Goal: Complete application form: Complete application form

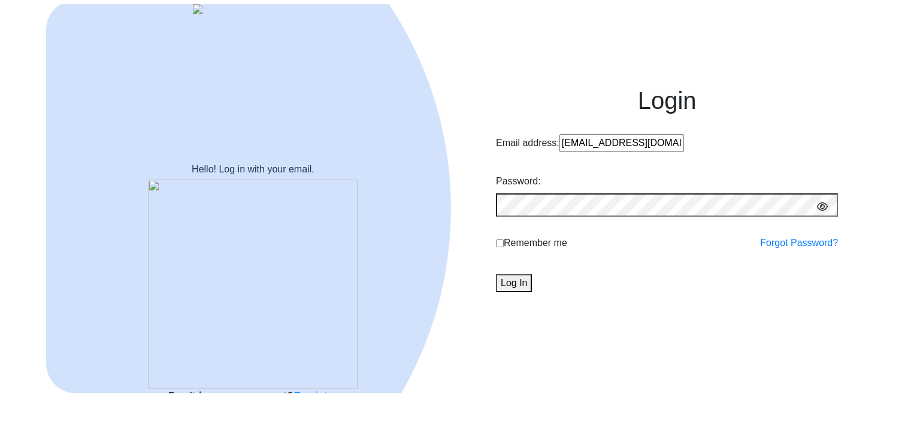
click at [541, 243] on div "Login Email address: [EMAIL_ADDRESS][DOMAIN_NAME] Password: Remember me Forgot …" at bounding box center [667, 189] width 342 height 207
click at [532, 292] on button "Log In" at bounding box center [514, 283] width 36 height 18
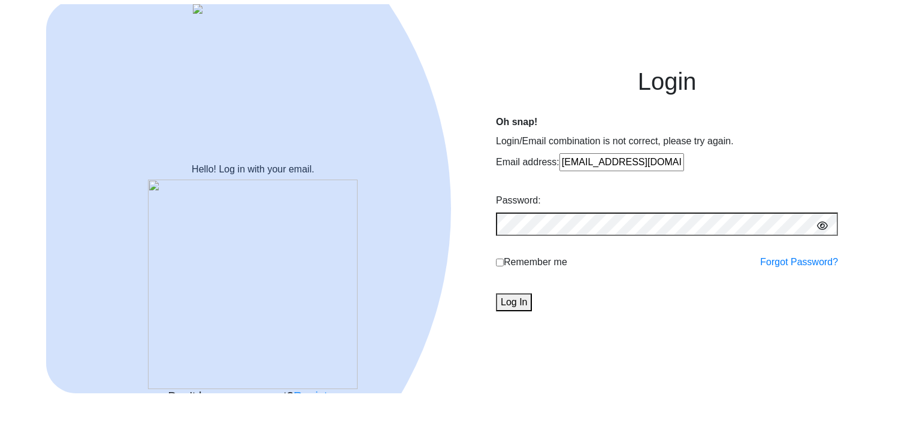
click at [568, 170] on div "Login Oh snap! Login/Email combination is not correct, please try again. Email …" at bounding box center [667, 189] width 342 height 245
type input "kunal@edulabs.in"
click at [532, 311] on button "Log In" at bounding box center [514, 303] width 36 height 18
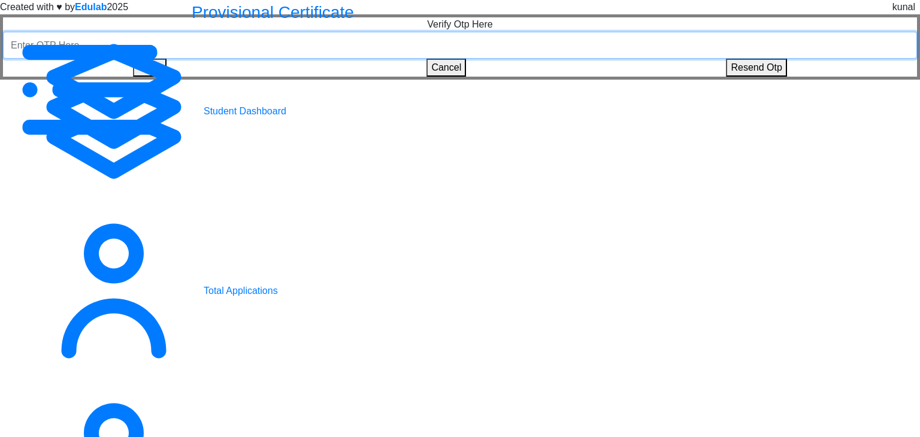
paste input "191226"
type input "191226"
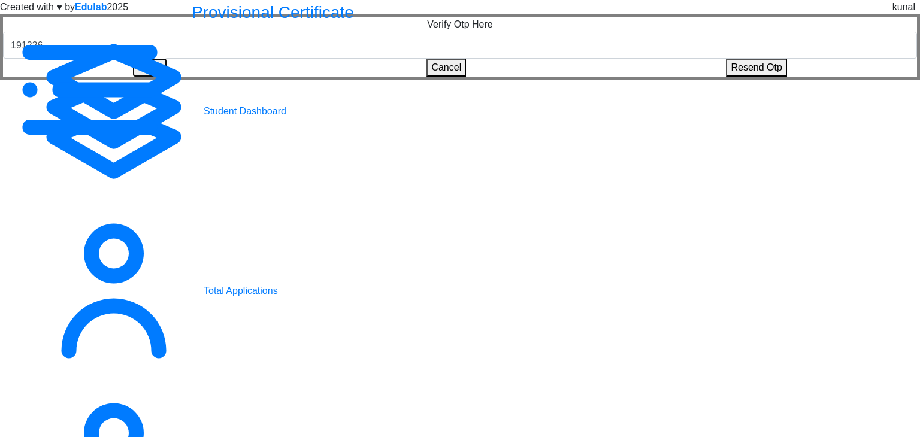
click at [167, 77] on button "Verify" at bounding box center [150, 68] width 34 height 18
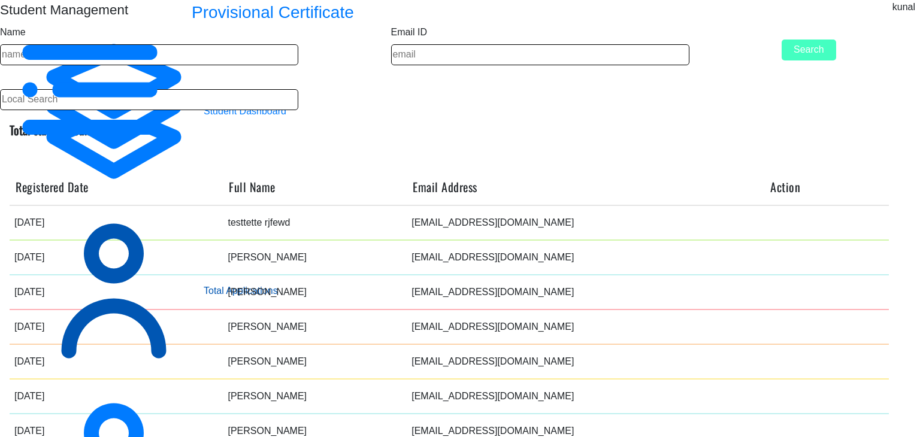
click at [204, 284] on span "Total Applications" at bounding box center [248, 291] width 89 height 14
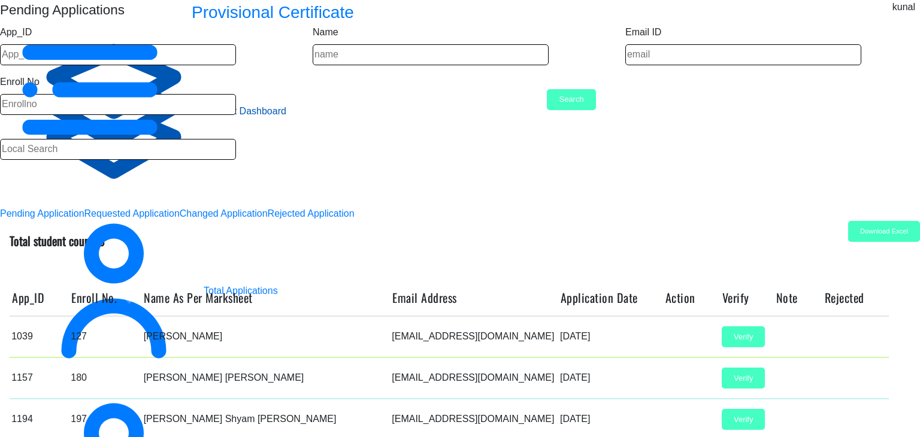
click at [204, 104] on span "Student Dashboard" at bounding box center [248, 111] width 89 height 14
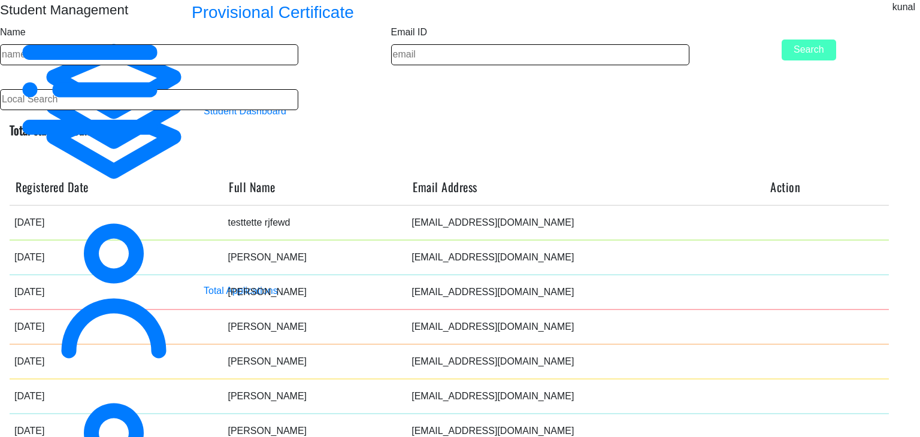
click at [128, 20] on label "Student Management" at bounding box center [64, 10] width 128 height 20
copy label "Student Management"
click at [423, 137] on h5 "Total student count: 493" at bounding box center [449, 130] width 879 height 14
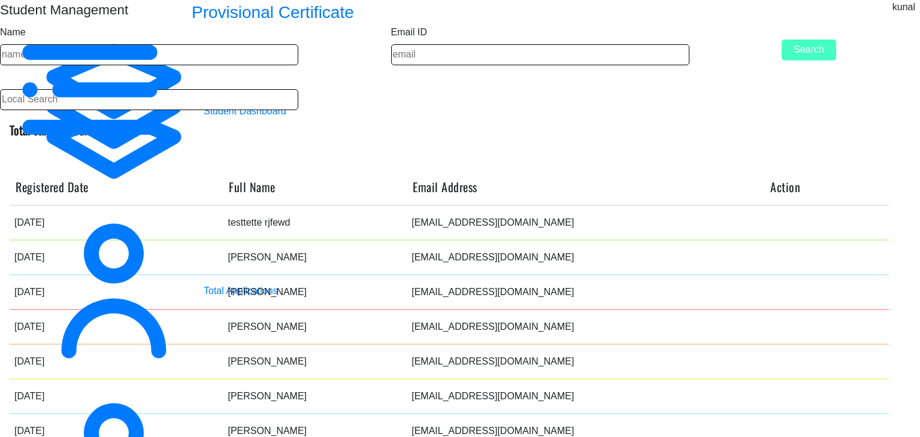
click at [915, 10] on div at bounding box center [915, 10] width 0 height 0
click at [533, 64] on nb-layout-column "Student Management Name Email ID Search Total student count: 493 Registered Dat…" at bounding box center [460, 295] width 920 height 591
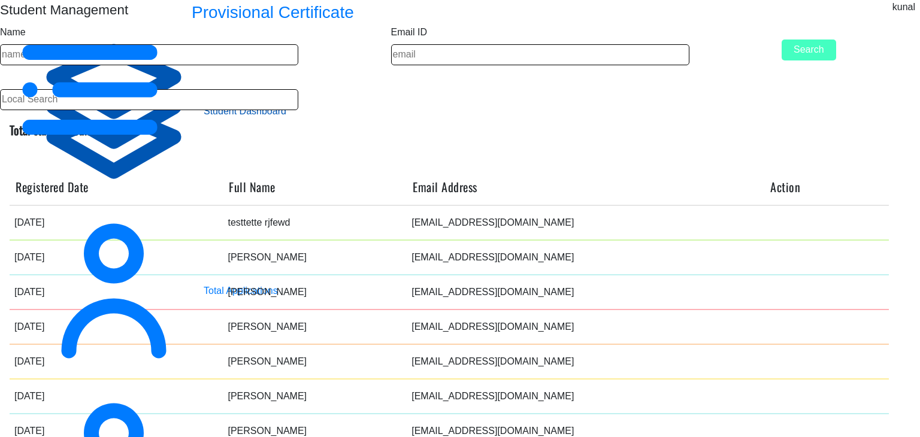
click at [204, 104] on span "Student Dashboard" at bounding box center [248, 111] width 89 height 14
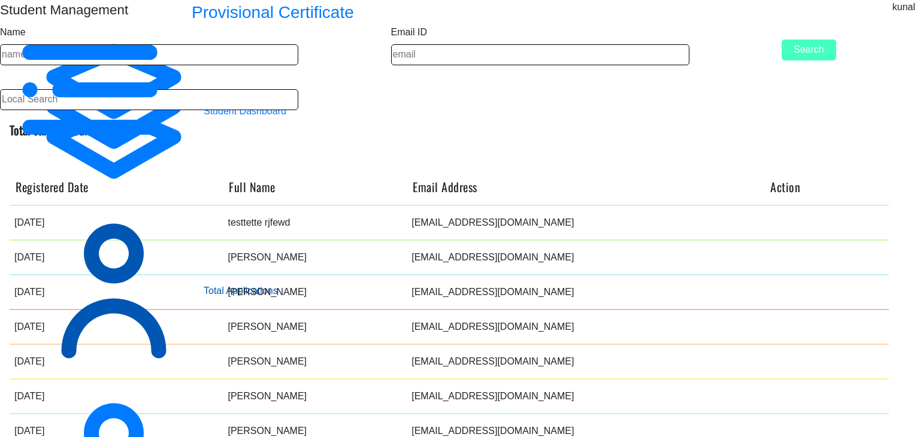
click at [204, 284] on span "Total Applications" at bounding box center [248, 291] width 89 height 14
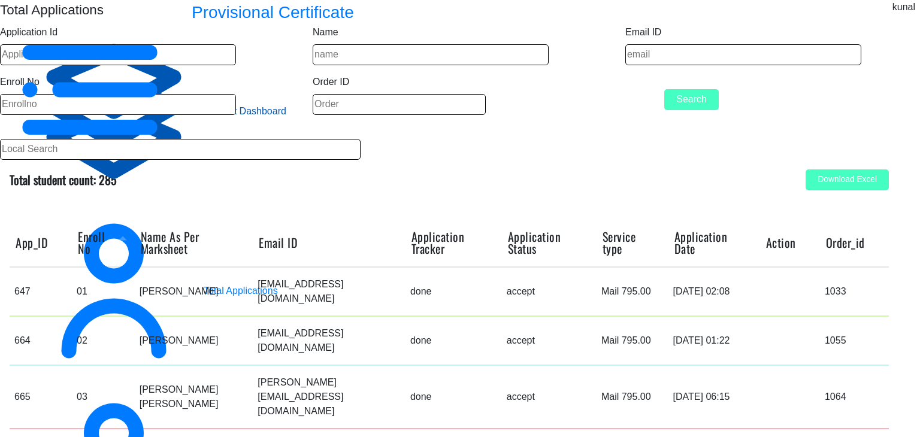
click at [204, 104] on span "Student Dashboard" at bounding box center [248, 111] width 89 height 14
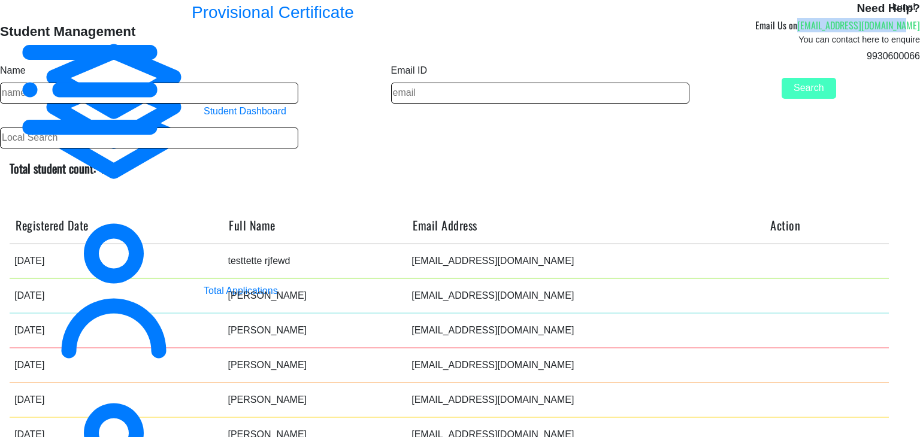
drag, startPoint x: 771, startPoint y: 95, endPoint x: 884, endPoint y: 101, distance: 112.8
click at [884, 63] on nb-card-header "Student Management Need Help? Email Us on hsncpdc@studentscenter.in You can con…" at bounding box center [460, 31] width 920 height 63
click at [788, 63] on p "9930600066" at bounding box center [837, 56] width 165 height 14
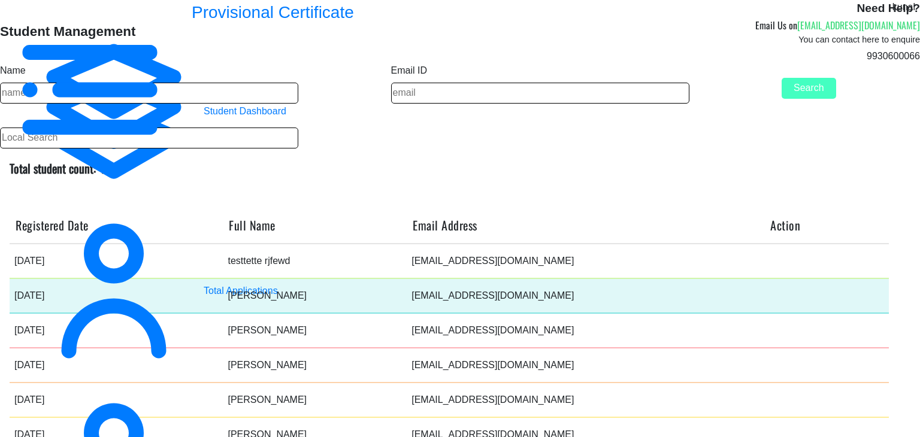
scroll to position [19, 0]
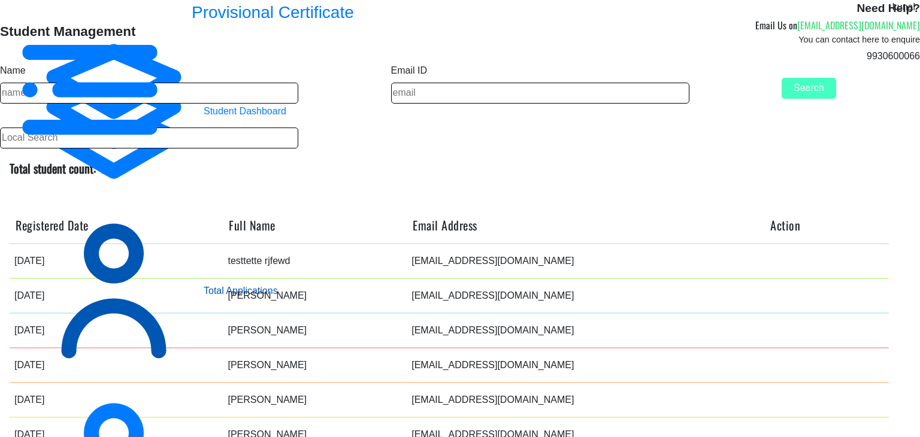
click at [204, 284] on span "Total Applications" at bounding box center [248, 291] width 89 height 14
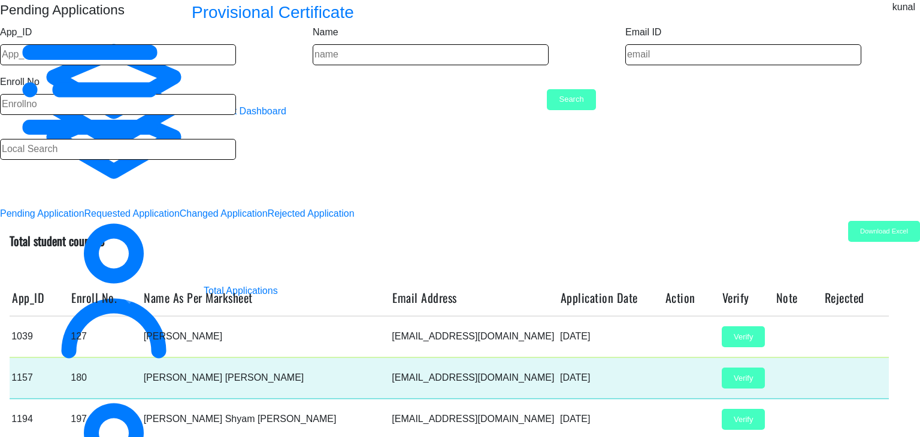
scroll to position [263, 0]
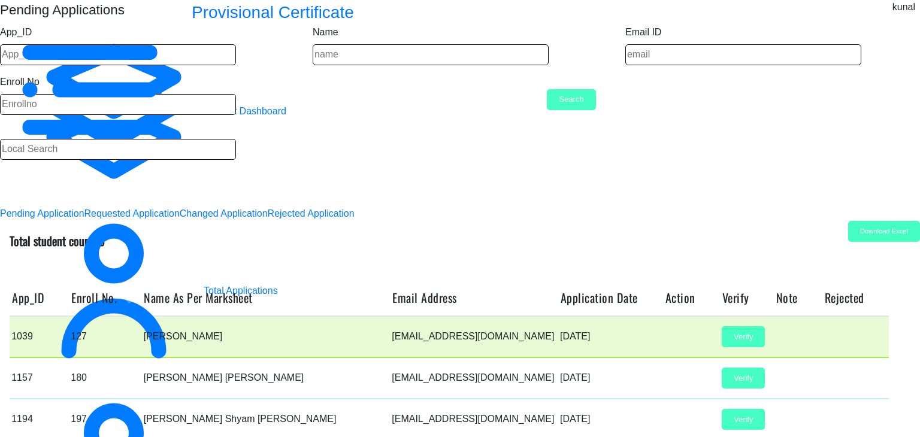
click at [665, 340] on icon at bounding box center [665, 340] width 0 height 0
select select "2024"
select select "March"
select select "A+"
select select "Regular"
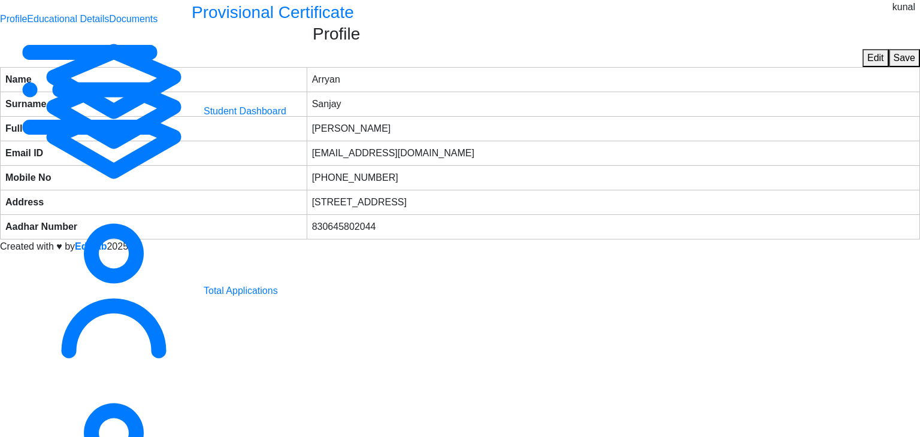
scroll to position [55, 0]
click at [109, 24] on link "Educational Details" at bounding box center [68, 19] width 82 height 10
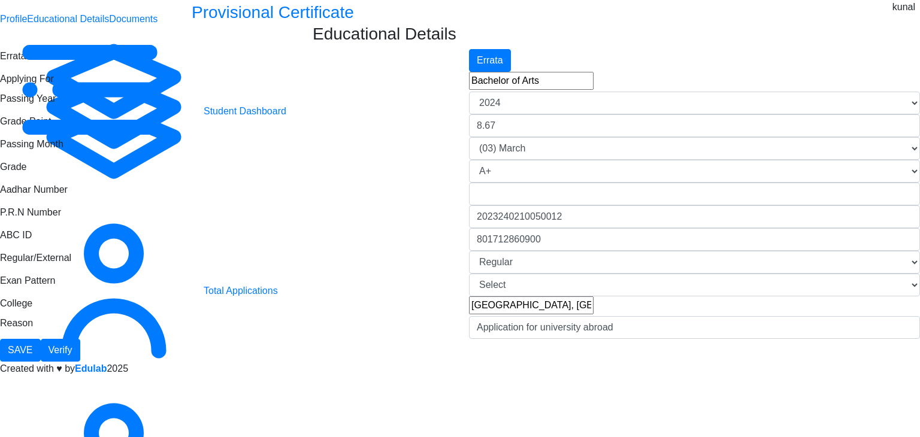
scroll to position [147, 0]
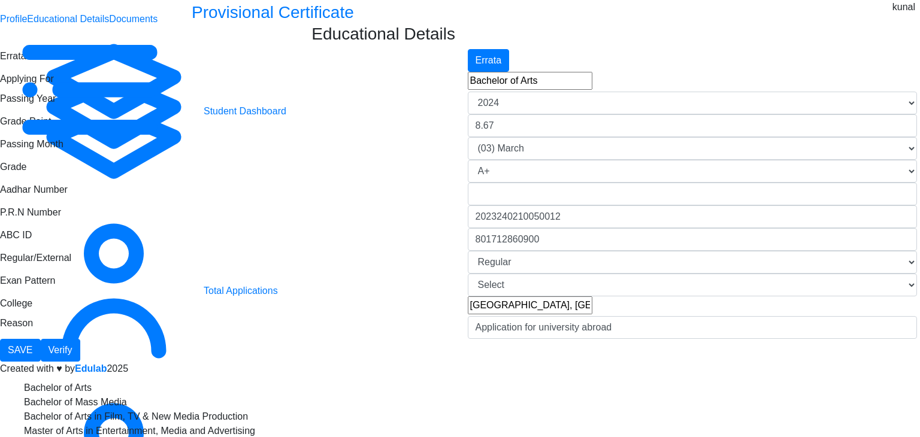
click at [568, 90] on input "Bachelor of Arts" at bounding box center [530, 81] width 125 height 18
click at [357, 205] on div "Aadhar Number" at bounding box center [225, 194] width 468 height 23
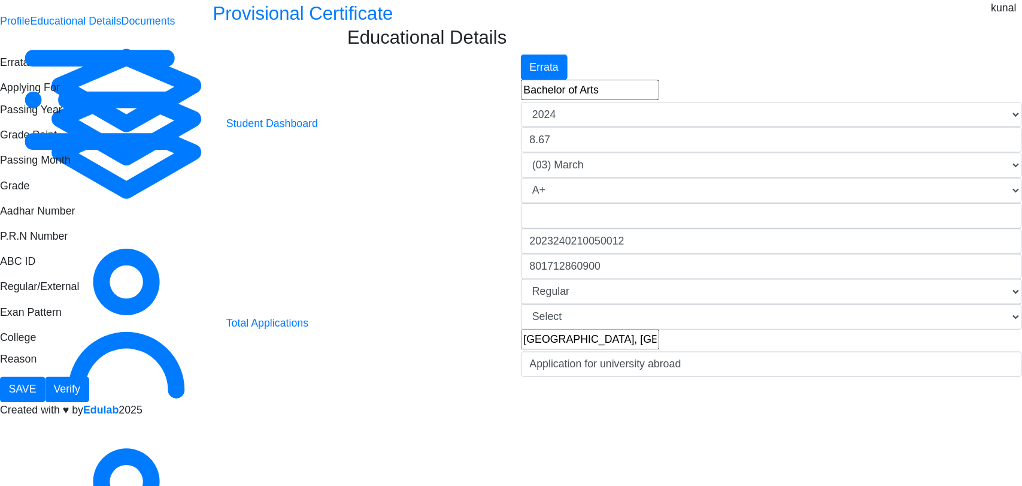
scroll to position [0, 0]
click at [915, 10] on div at bounding box center [915, 10] width 0 height 0
click at [871, 400] on span "Log out" at bounding box center [472, 407] width 896 height 14
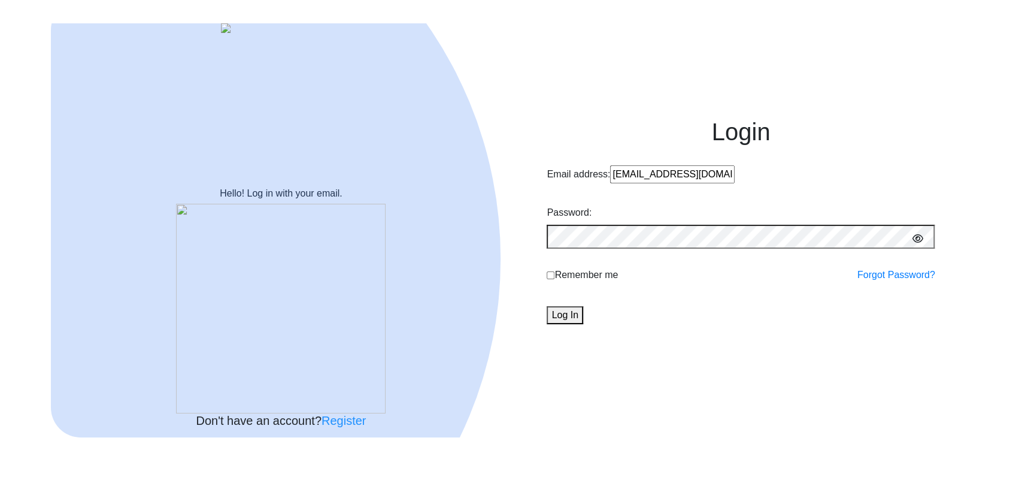
click at [358, 427] on link "Register" at bounding box center [344, 420] width 44 height 13
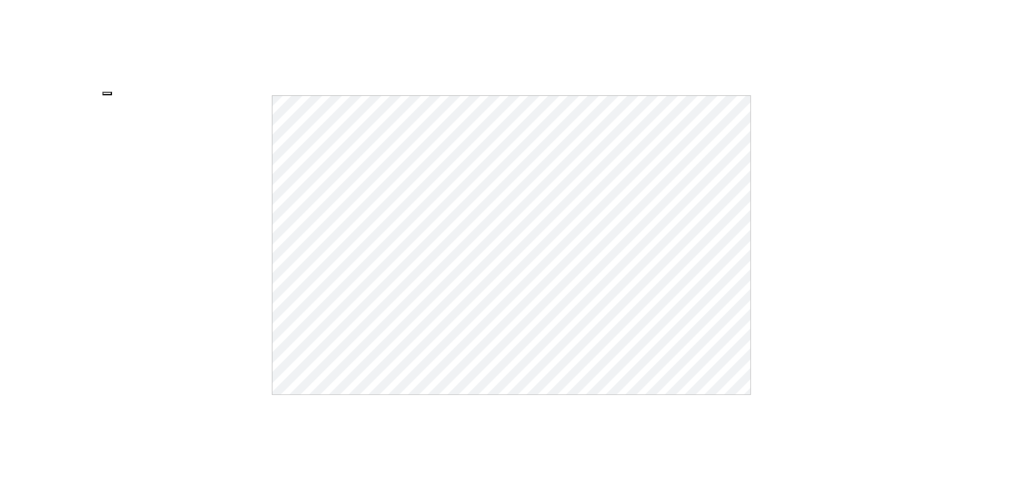
select select
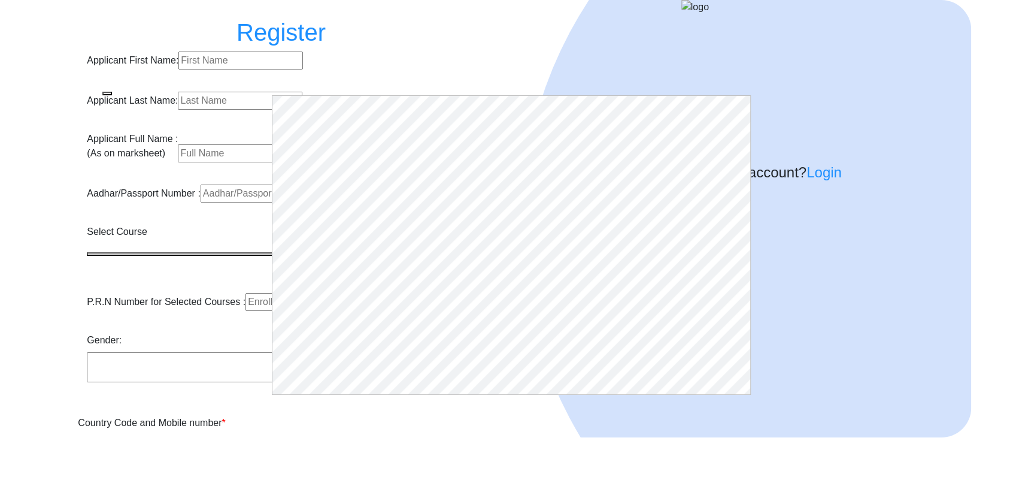
type input "[EMAIL_ADDRESS][DOMAIN_NAME]"
click at [112, 92] on button "button" at bounding box center [107, 94] width 10 height 4
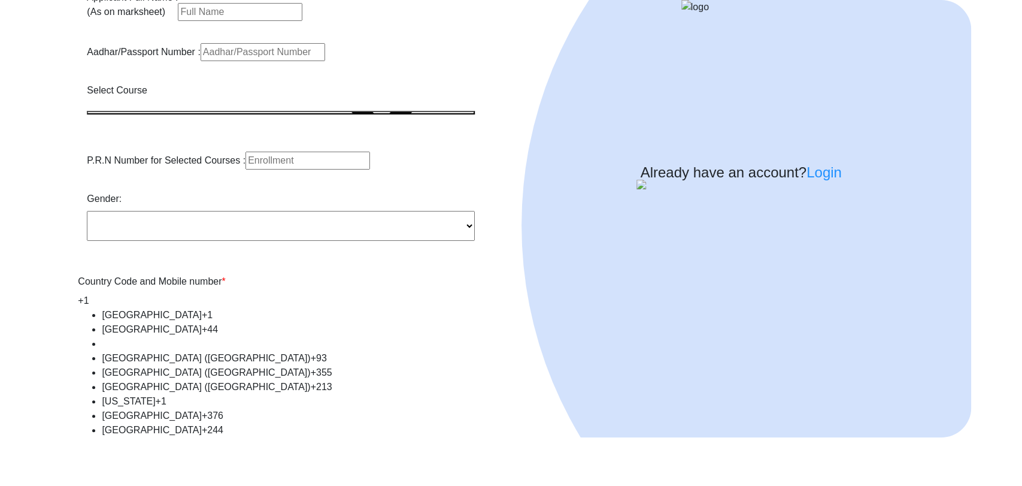
scroll to position [149, 0]
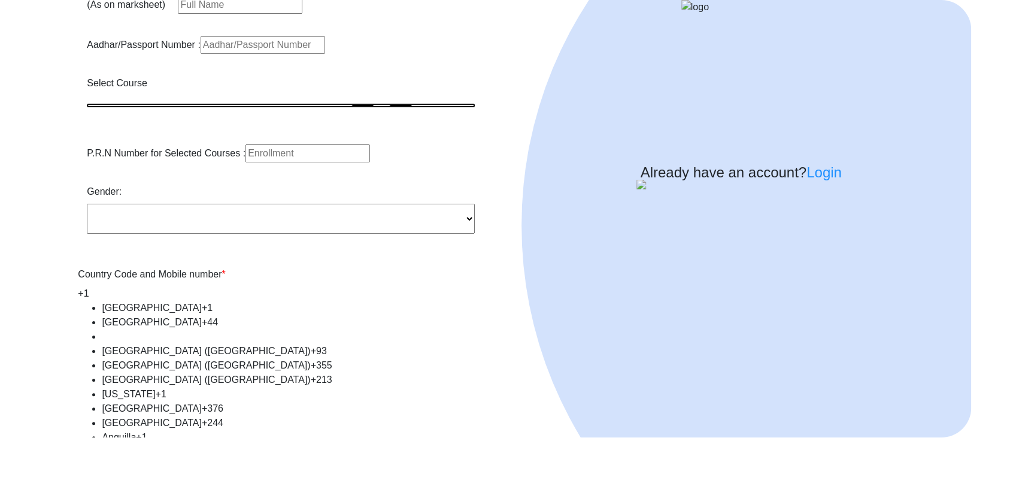
click at [200, 107] on button "button" at bounding box center [281, 106] width 388 height 4
click at [108, 90] on label "Select Course" at bounding box center [117, 83] width 60 height 14
click at [144, 107] on button "button" at bounding box center [281, 106] width 388 height 4
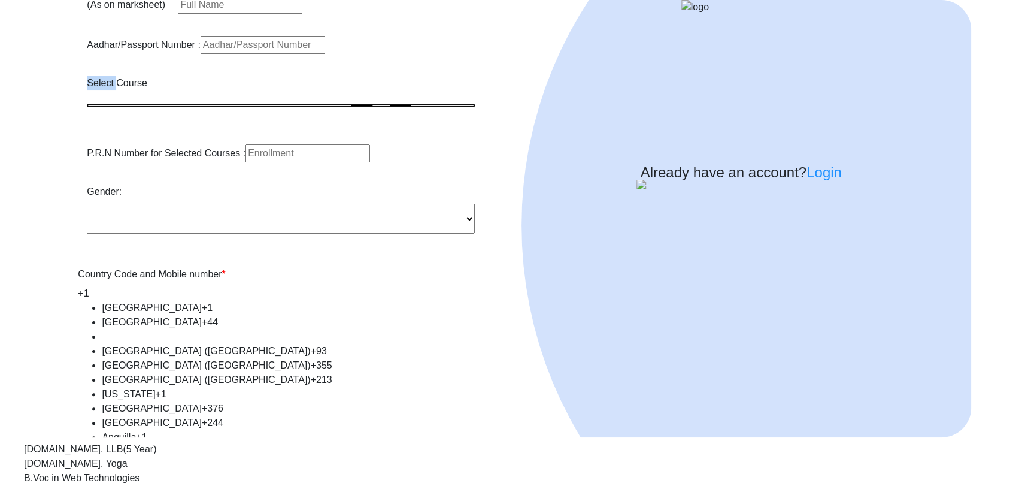
drag, startPoint x: 144, startPoint y: 235, endPoint x: 101, endPoint y: 235, distance: 42.5
click at [101, 125] on div "Select Course" at bounding box center [281, 100] width 388 height 49
click at [101, 90] on label "Select Course" at bounding box center [117, 83] width 60 height 14
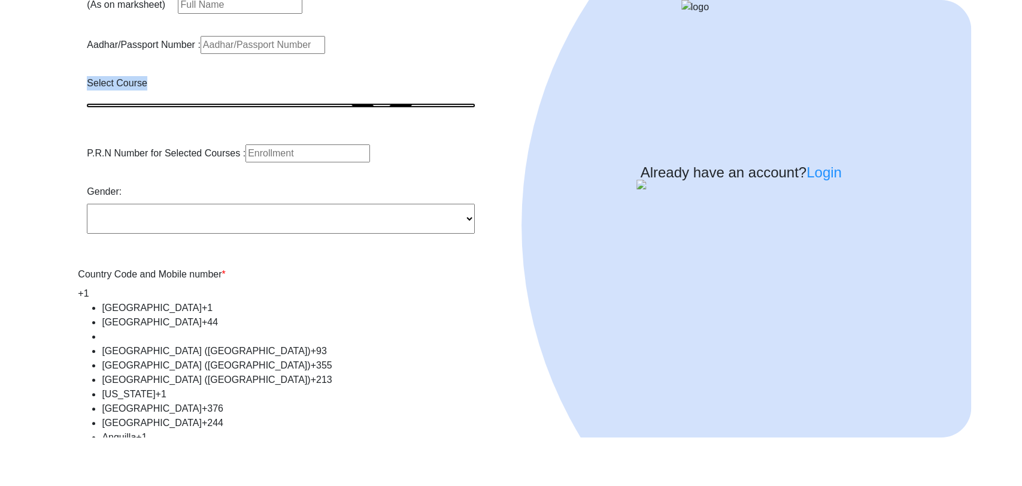
click at [198, 107] on button "button" at bounding box center [281, 106] width 388 height 4
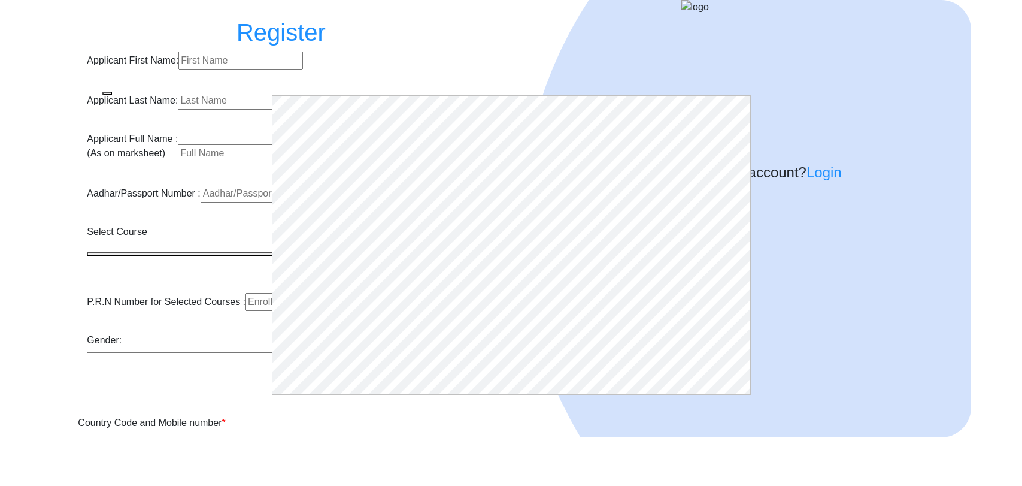
select select
type input "[EMAIL_ADDRESS][DOMAIN_NAME]"
click at [112, 92] on button "button" at bounding box center [107, 94] width 10 height 4
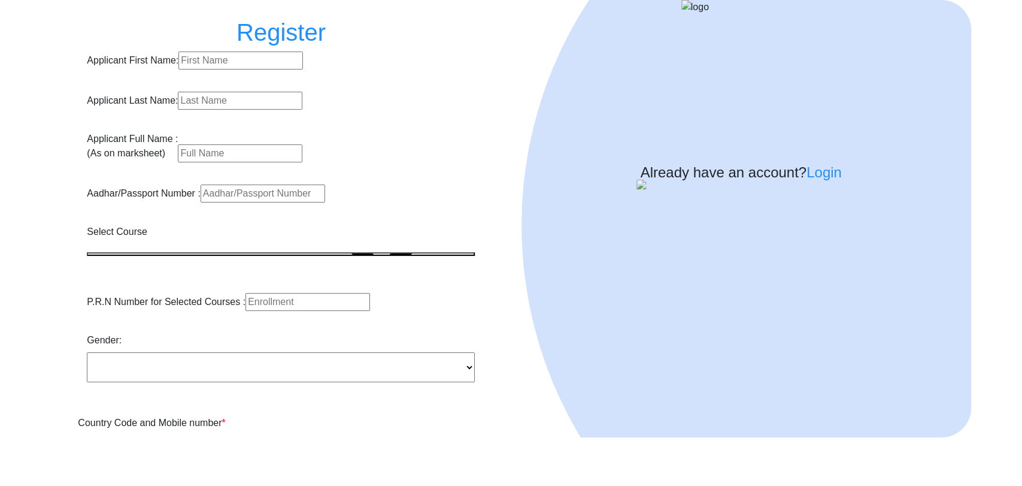
scroll to position [190, 0]
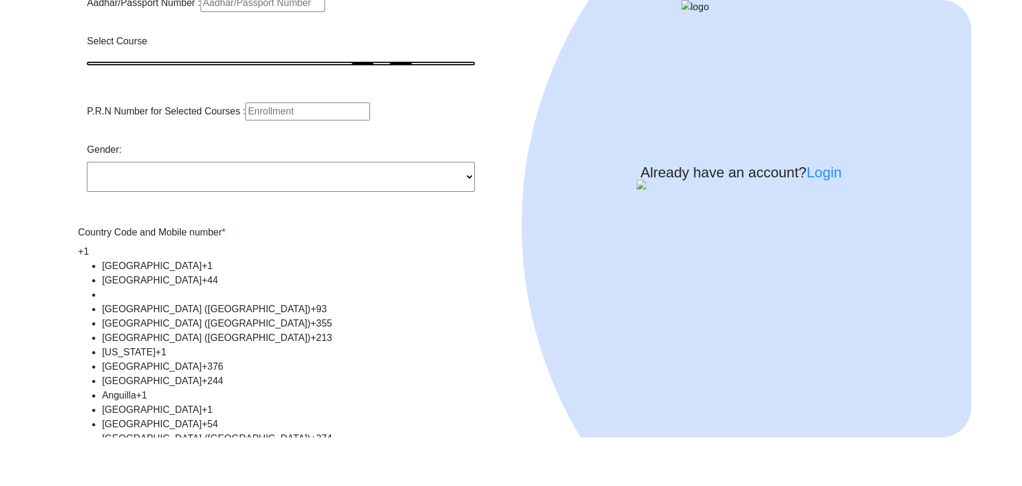
click at [210, 65] on button "button" at bounding box center [281, 64] width 388 height 4
click at [428, 123] on div "P.R.N Number for Selected Courses :" at bounding box center [281, 112] width 388 height 21
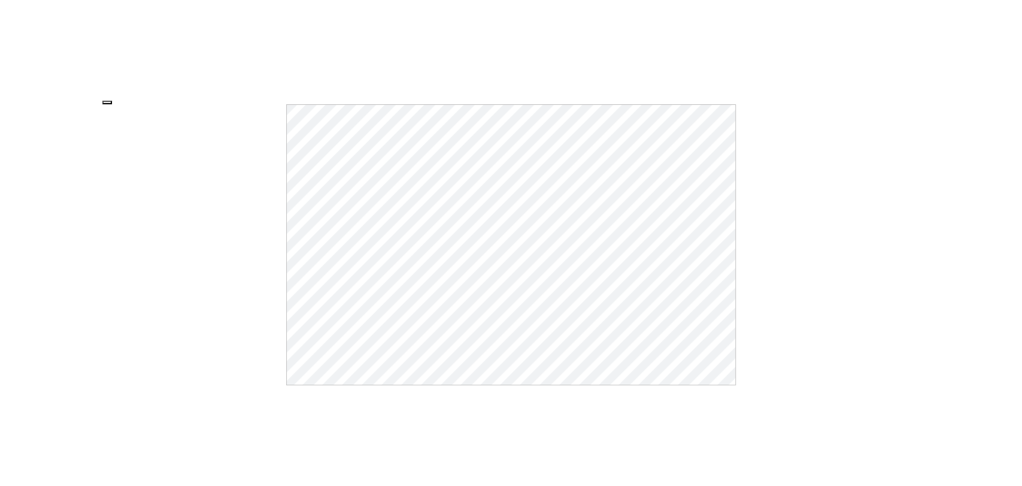
select select
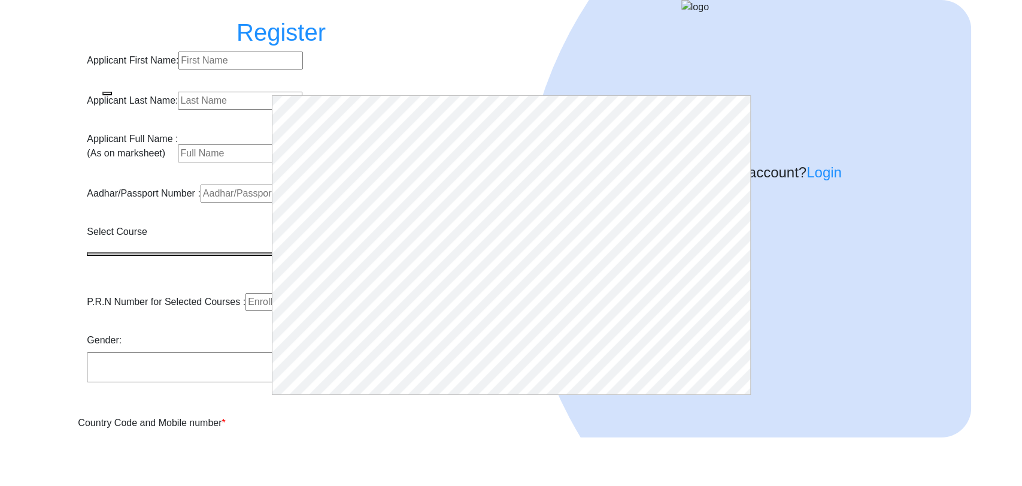
type input "[EMAIL_ADDRESS][DOMAIN_NAME]"
click at [107, 93] on span "button" at bounding box center [107, 93] width 0 height 0
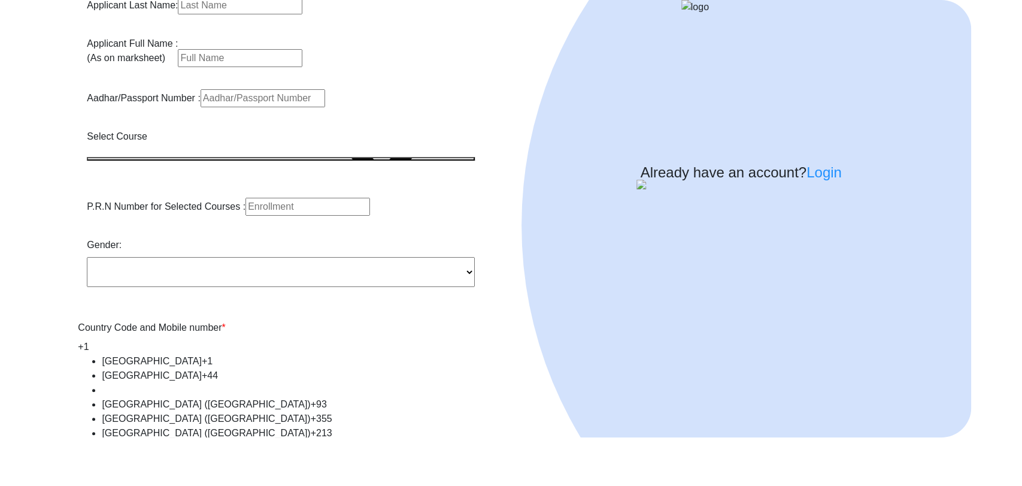
scroll to position [96, 0]
click at [214, 160] on button "button" at bounding box center [281, 158] width 388 height 4
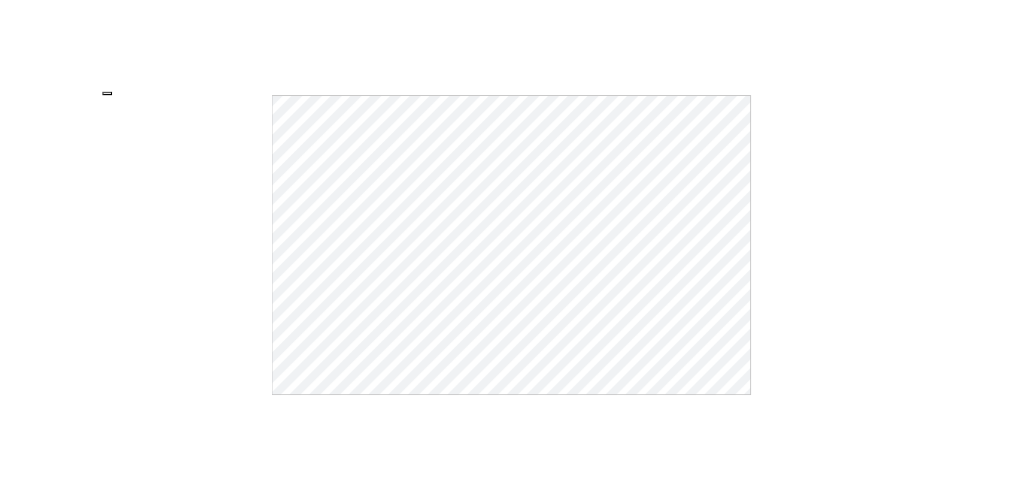
select select
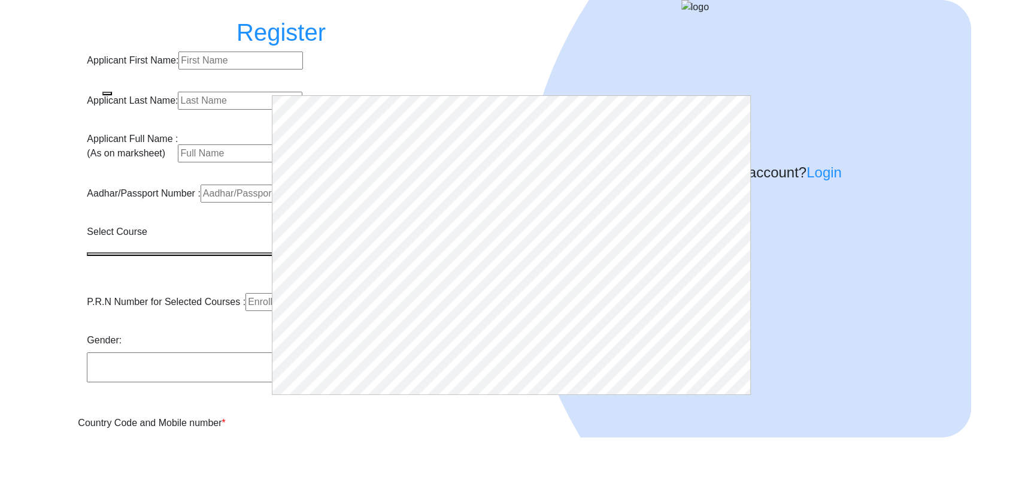
type input "[EMAIL_ADDRESS][DOMAIN_NAME]"
click at [107, 93] on span "button" at bounding box center [107, 93] width 0 height 0
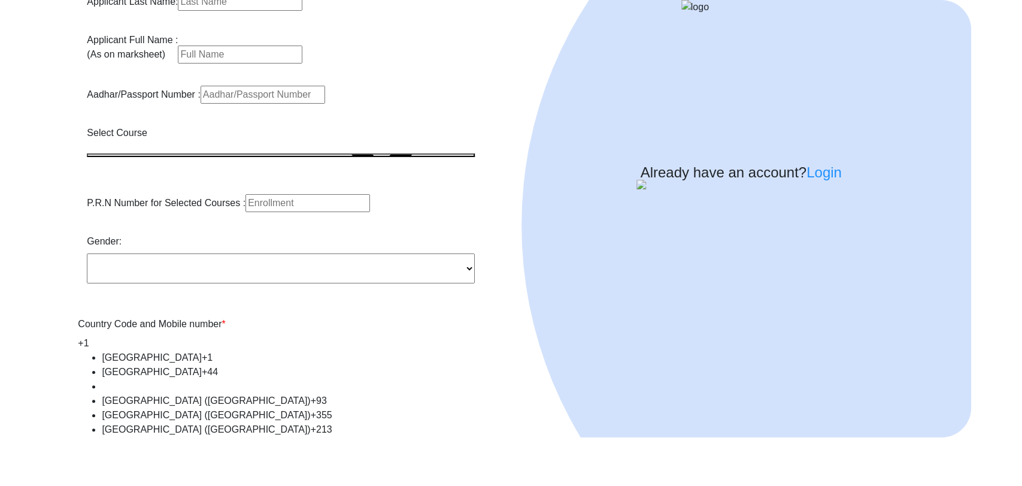
scroll to position [100, 0]
click at [252, 156] on button "button" at bounding box center [281, 154] width 388 height 4
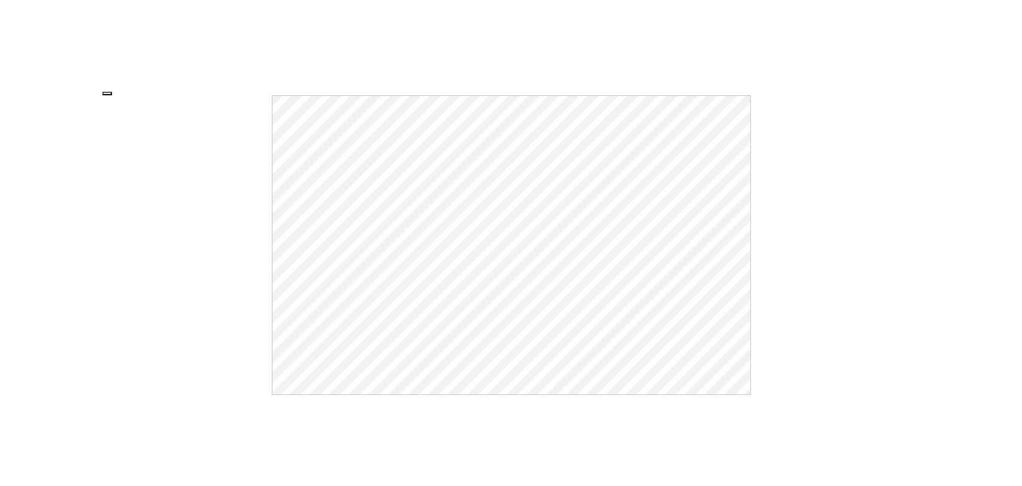
select select
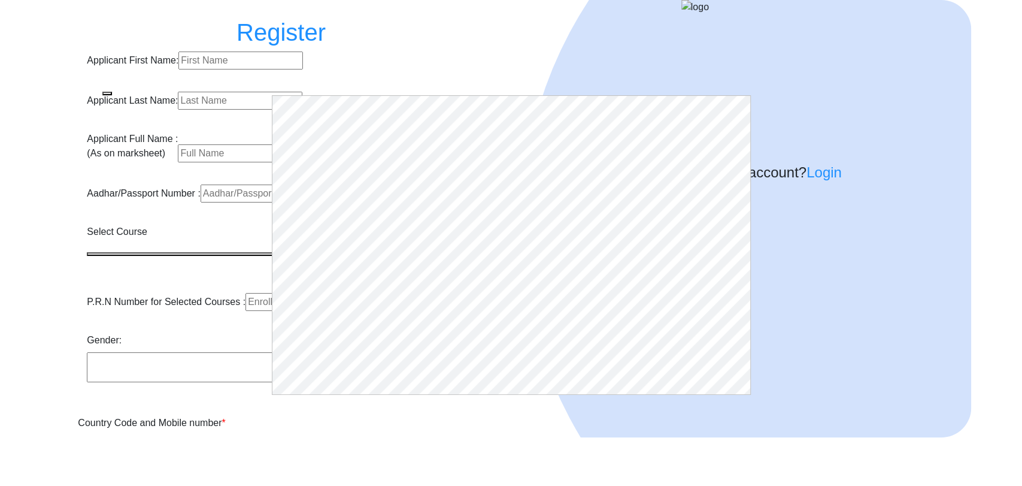
type input "[EMAIL_ADDRESS][DOMAIN_NAME]"
click at [112, 92] on button "button" at bounding box center [107, 94] width 10 height 4
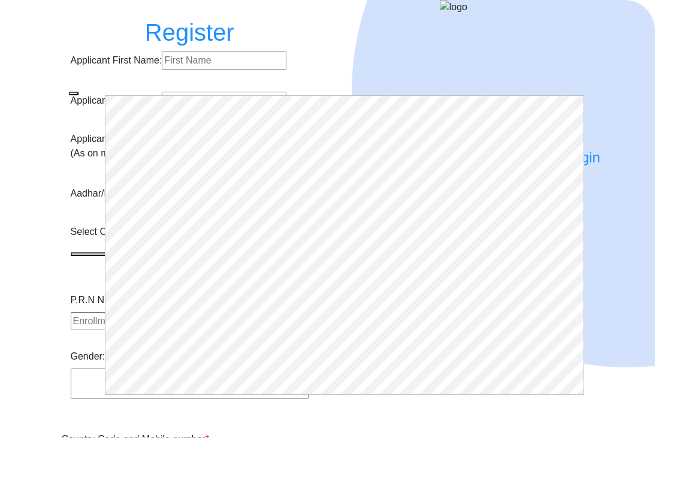
select select
click at [74, 93] on span "button" at bounding box center [74, 93] width 0 height 0
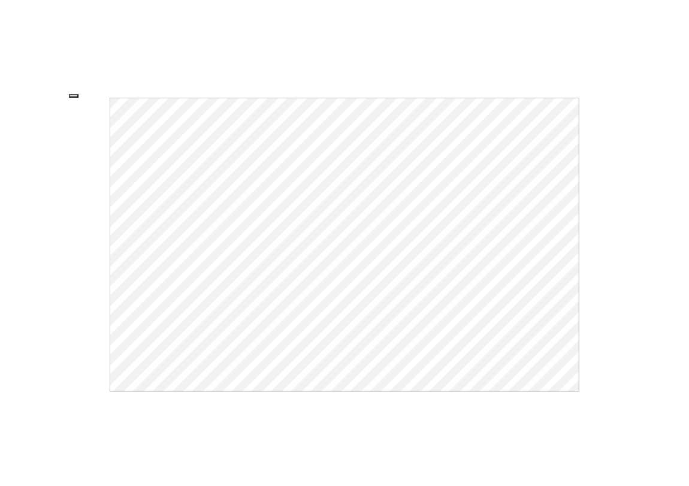
select select
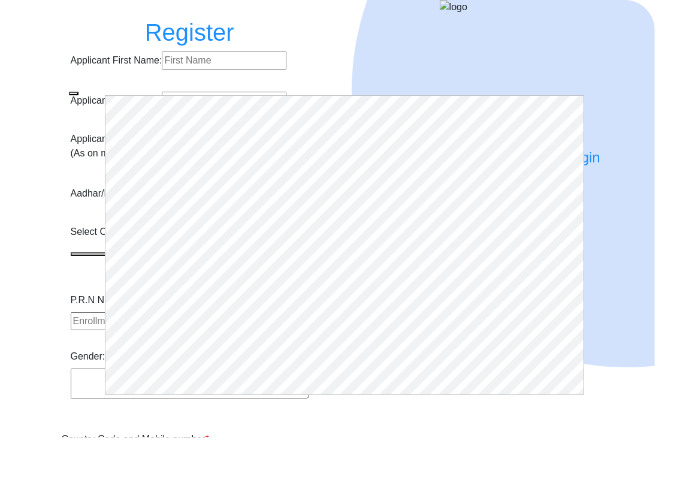
type input "[EMAIL_ADDRESS][DOMAIN_NAME]"
click at [78, 92] on button "button" at bounding box center [74, 94] width 10 height 4
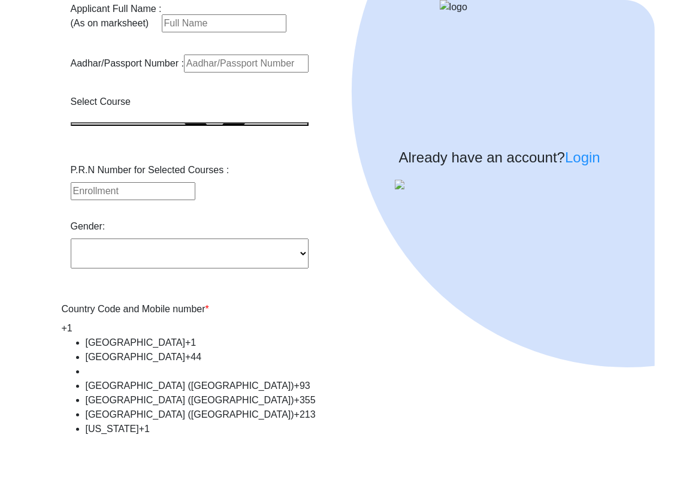
scroll to position [132, 0]
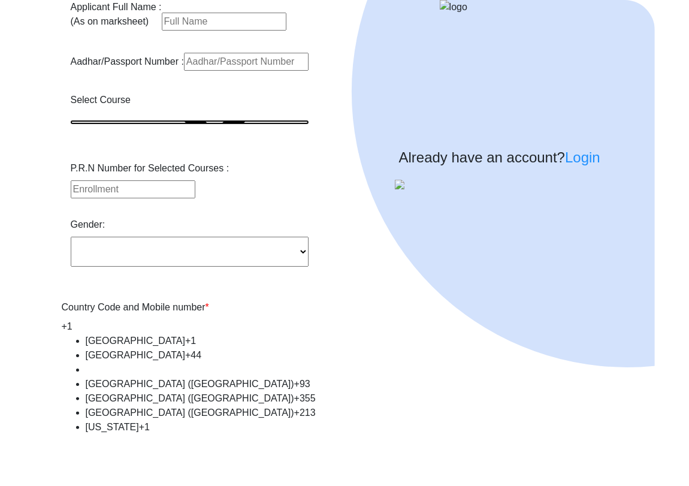
click at [235, 124] on button "button" at bounding box center [190, 122] width 238 height 4
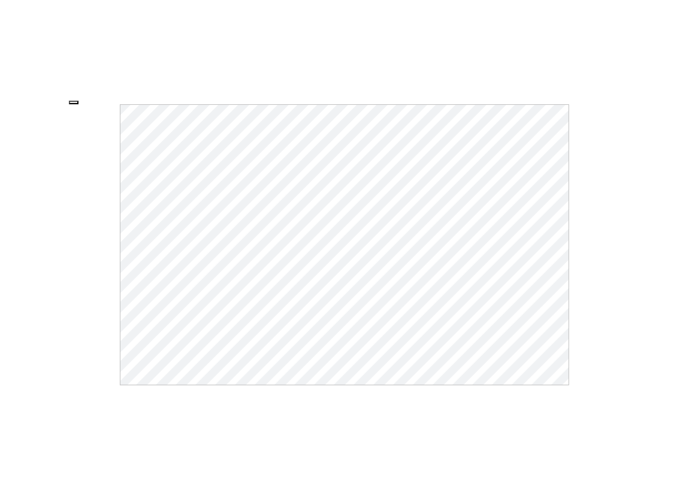
select select
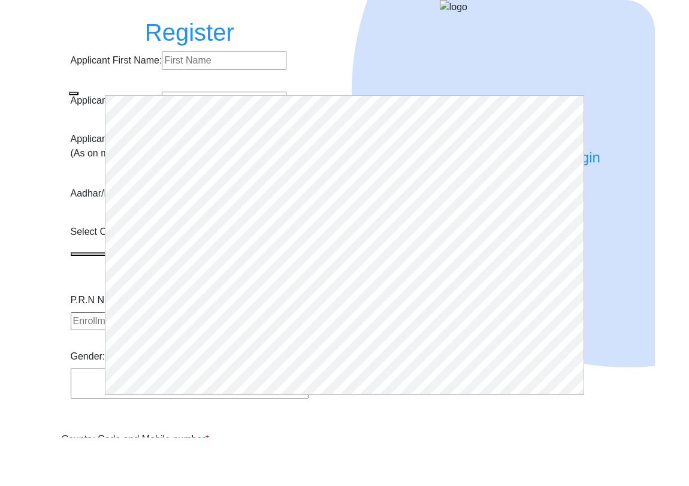
select select
type input "[EMAIL_ADDRESS][DOMAIN_NAME]"
click at [74, 93] on span "button" at bounding box center [74, 93] width 0 height 0
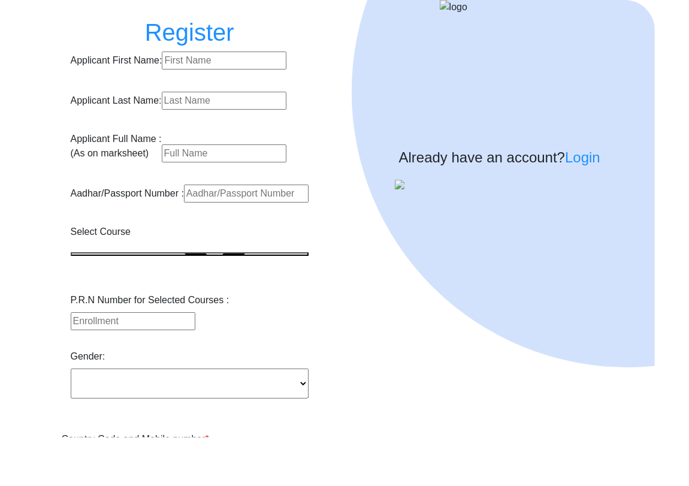
scroll to position [86, 0]
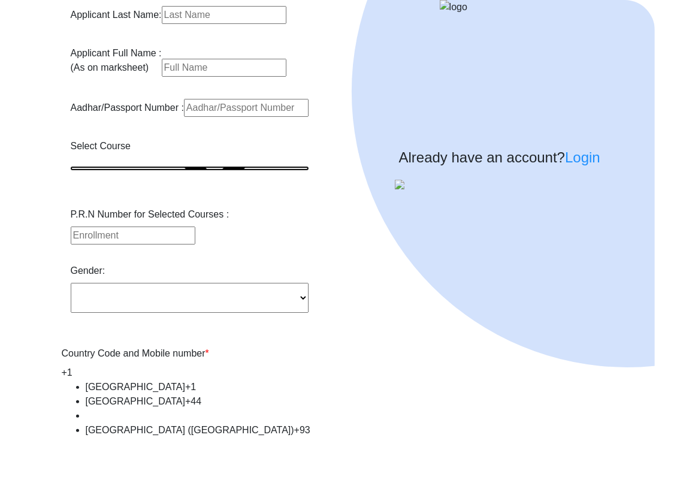
click at [153, 170] on button "button" at bounding box center [190, 169] width 238 height 4
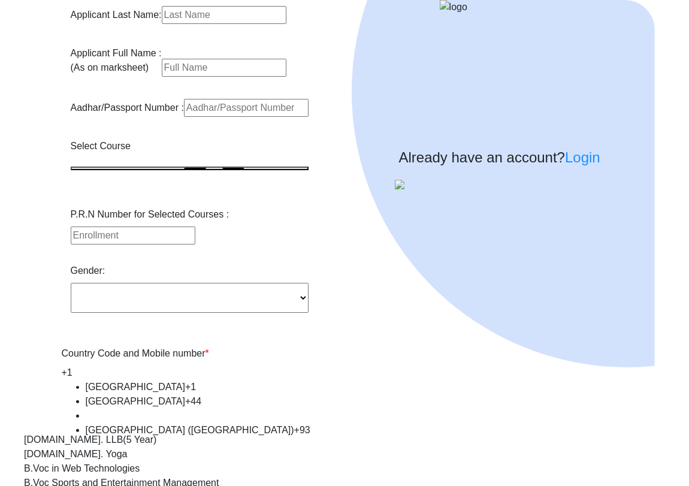
scroll to position [535, 0]
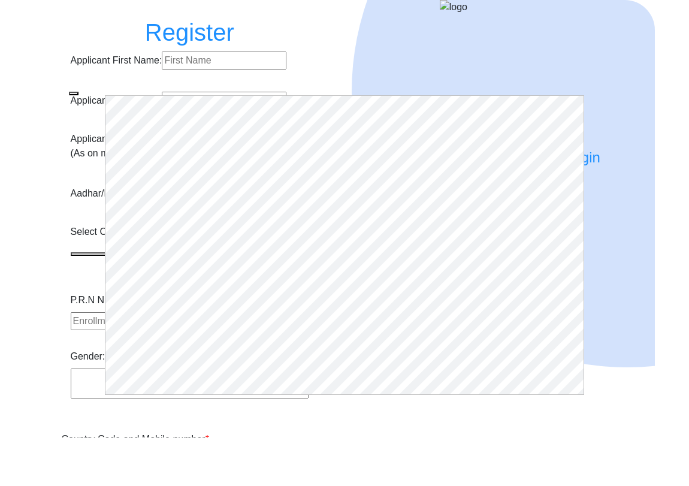
select select
type input "[EMAIL_ADDRESS][DOMAIN_NAME]"
click at [74, 93] on span "button" at bounding box center [74, 93] width 0 height 0
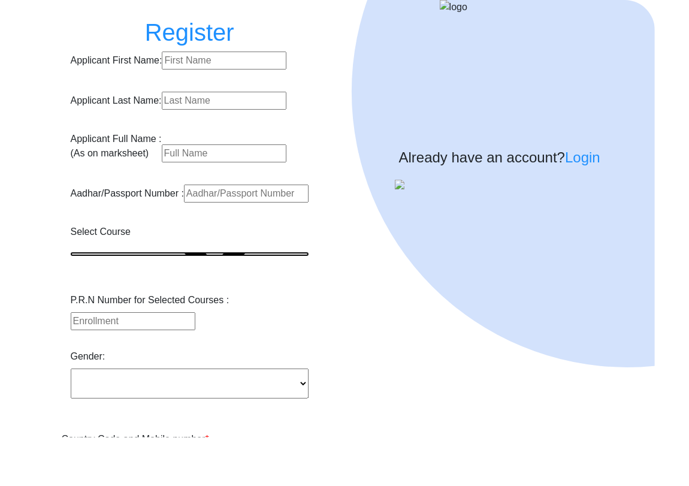
click at [132, 256] on button "button" at bounding box center [190, 254] width 238 height 4
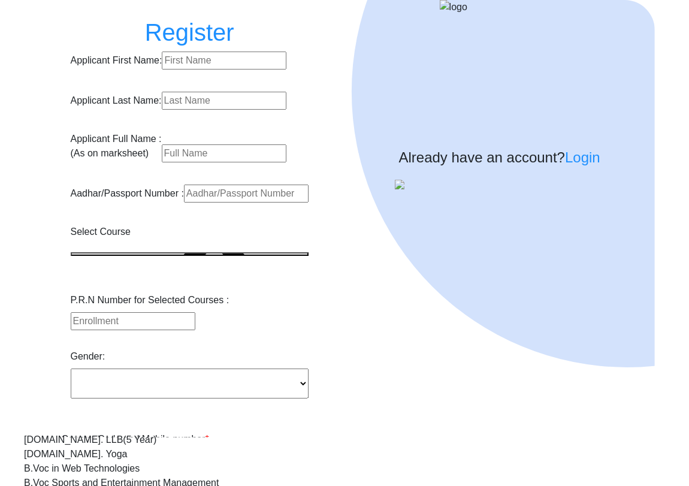
scroll to position [624, 0]
click at [346, 320] on div "Already have an account? Login" at bounding box center [499, 218] width 310 height 437
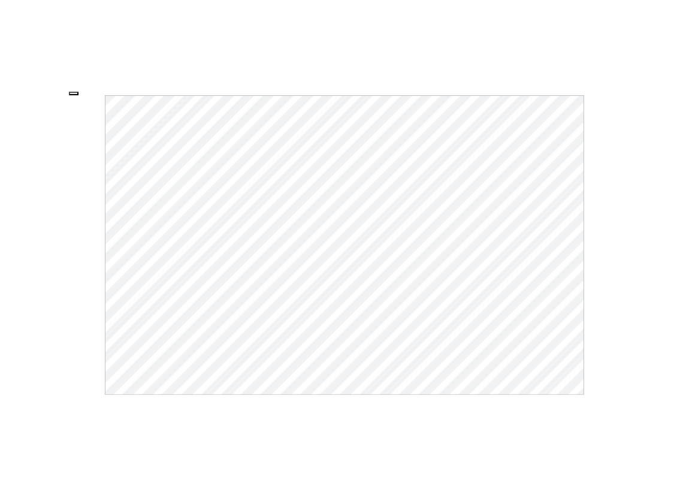
select select
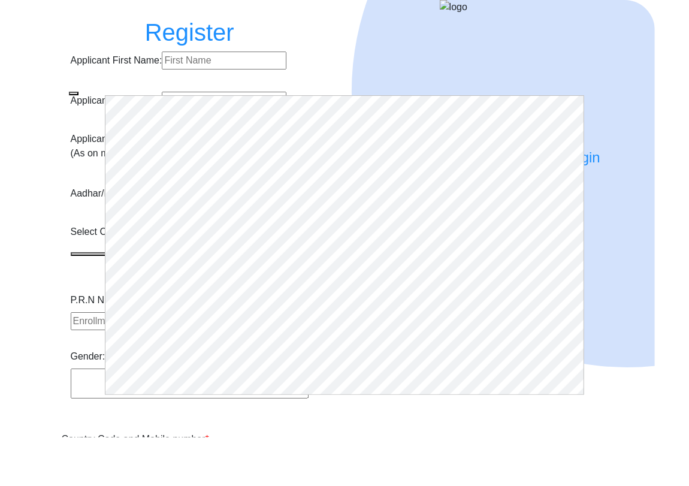
type input "[EMAIL_ADDRESS][DOMAIN_NAME]"
click at [78, 92] on button "button" at bounding box center [74, 94] width 10 height 4
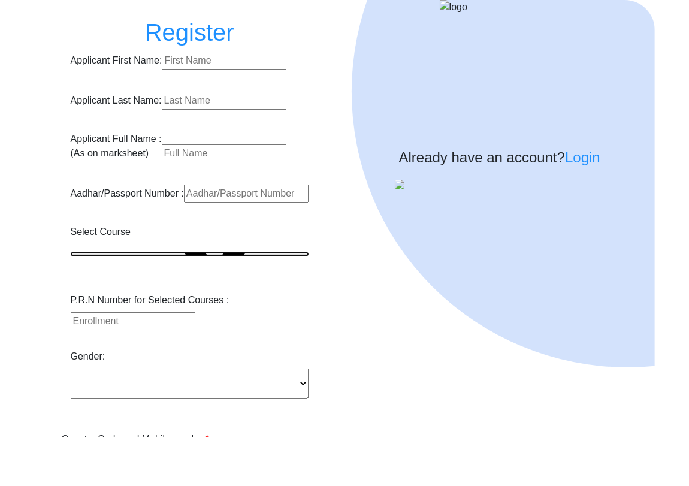
click at [143, 256] on button "button" at bounding box center [190, 254] width 238 height 4
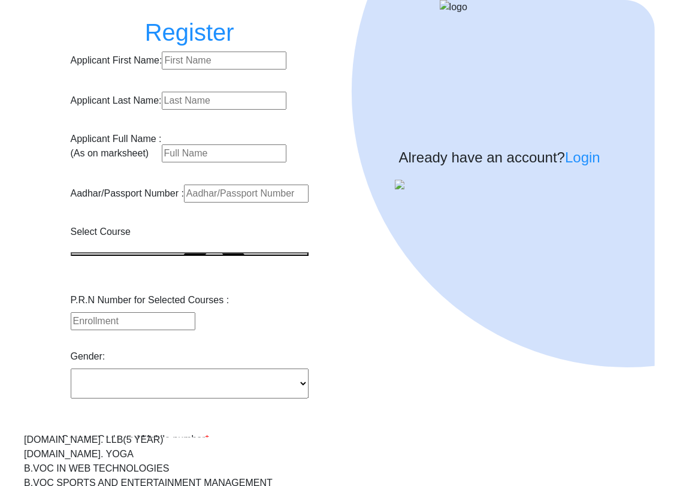
scroll to position [610, 0]
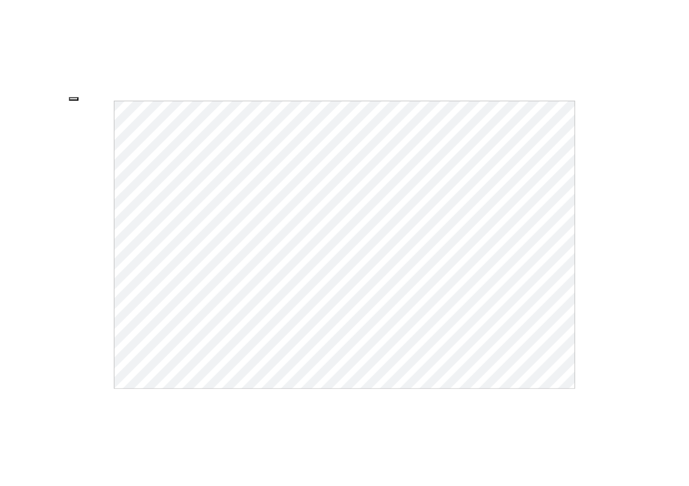
select select
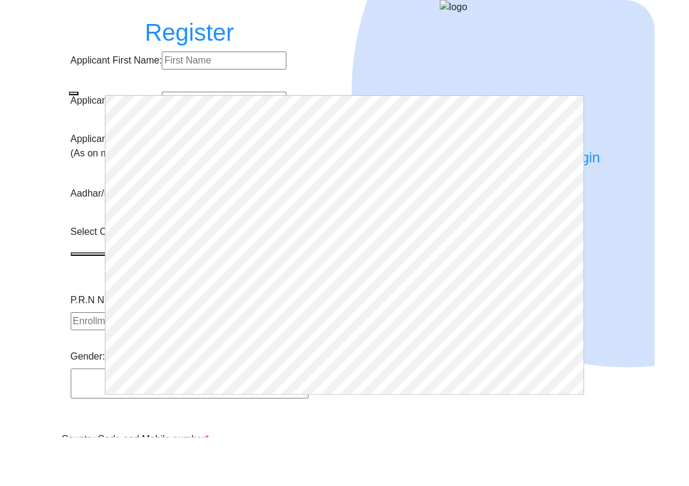
type input "[EMAIL_ADDRESS][DOMAIN_NAME]"
click at [78, 92] on button "button" at bounding box center [74, 94] width 10 height 4
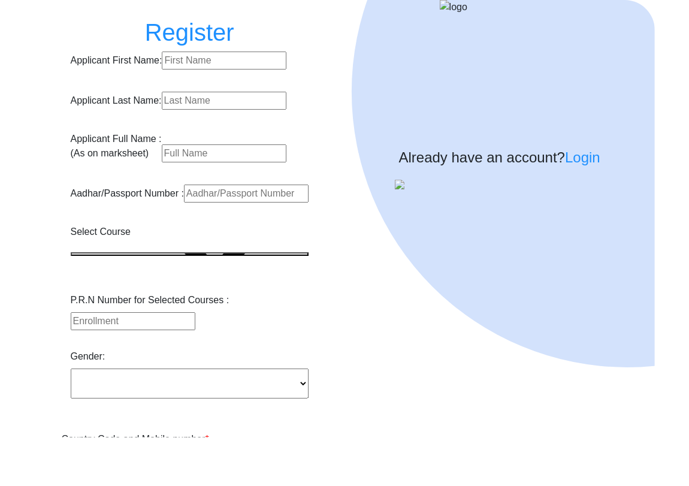
scroll to position [162, 0]
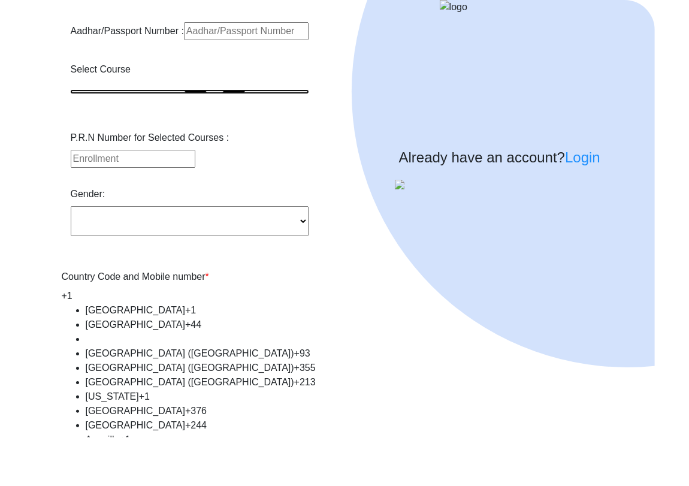
click at [179, 93] on button "button" at bounding box center [190, 92] width 238 height 4
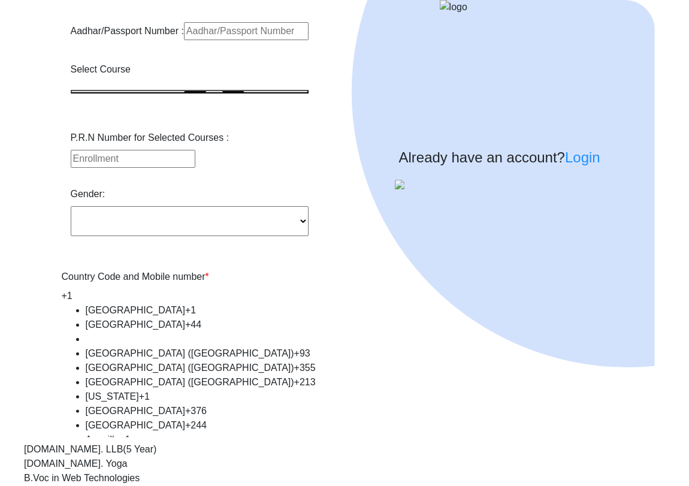
scroll to position [0, 0]
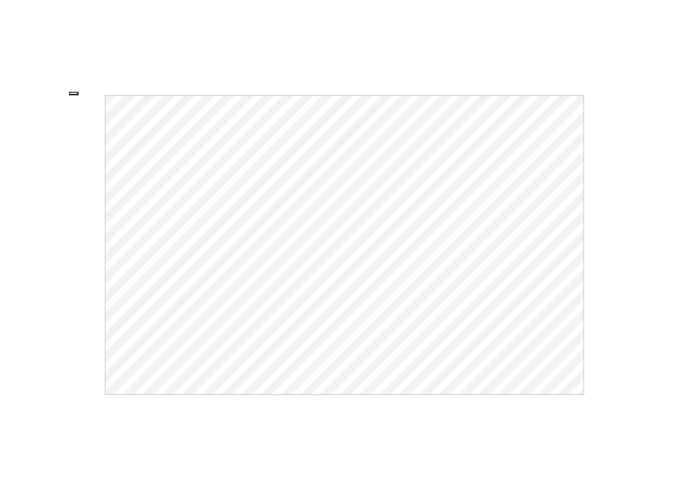
select select
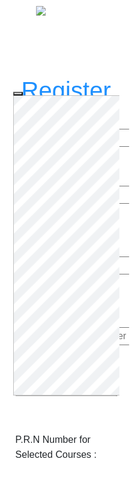
type input "[EMAIL_ADDRESS][DOMAIN_NAME]"
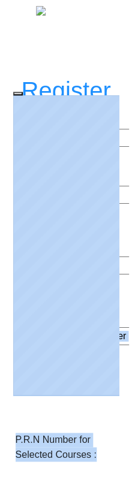
click at [132, 187] on html "Register Applicant First Name: Applicant Last Name: Applicant Full Name : (As o…" at bounding box center [66, 230] width 132 height 461
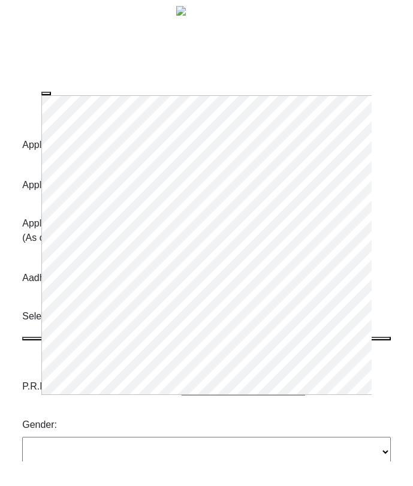
select select
type input "kunal@edulab.in"
click at [46, 93] on span "button" at bounding box center [46, 93] width 0 height 0
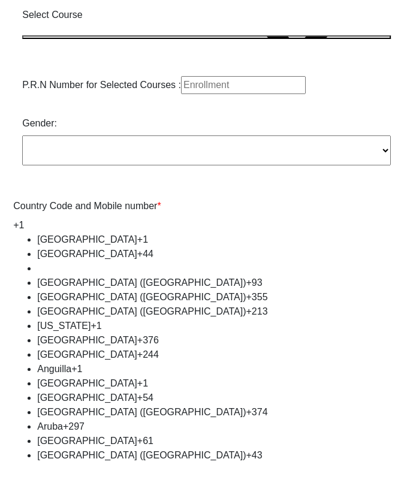
scroll to position [299, 0]
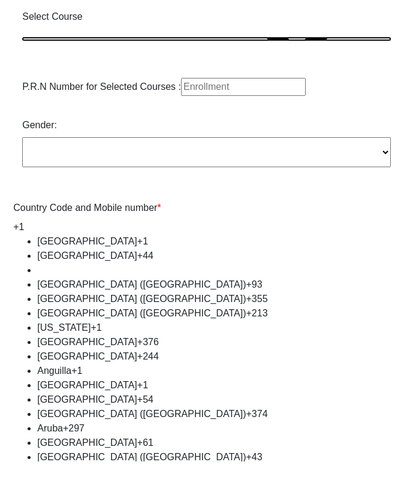
click at [126, 41] on button "button" at bounding box center [206, 39] width 368 height 4
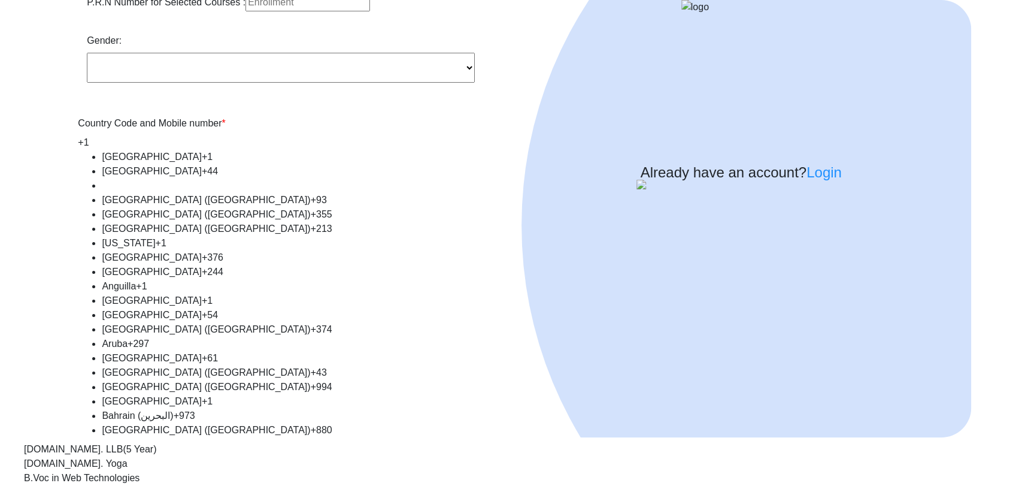
scroll to position [0, 0]
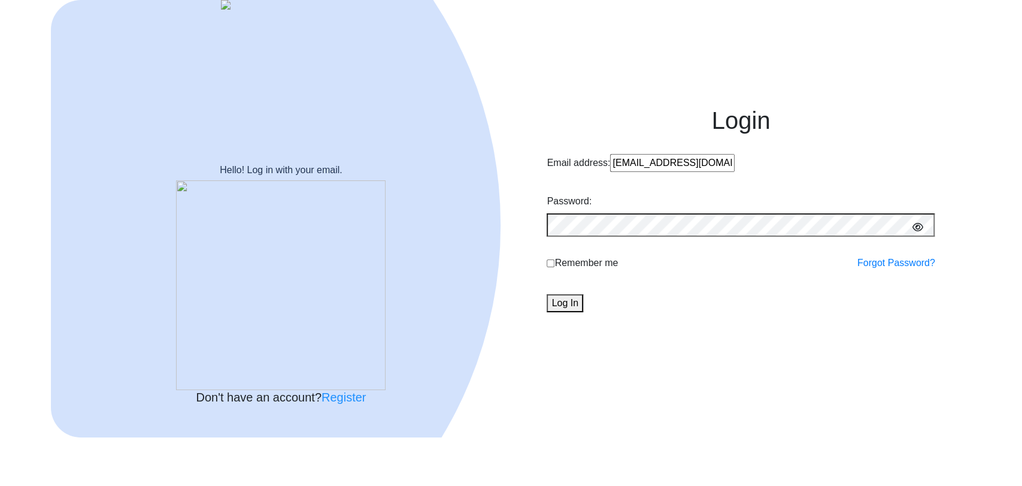
click at [412, 172] on input "[EMAIL_ADDRESS][DOMAIN_NAME]" at bounding box center [672, 163] width 125 height 18
paste input "shani5"
click at [412, 312] on button "Log In" at bounding box center [565, 303] width 36 height 18
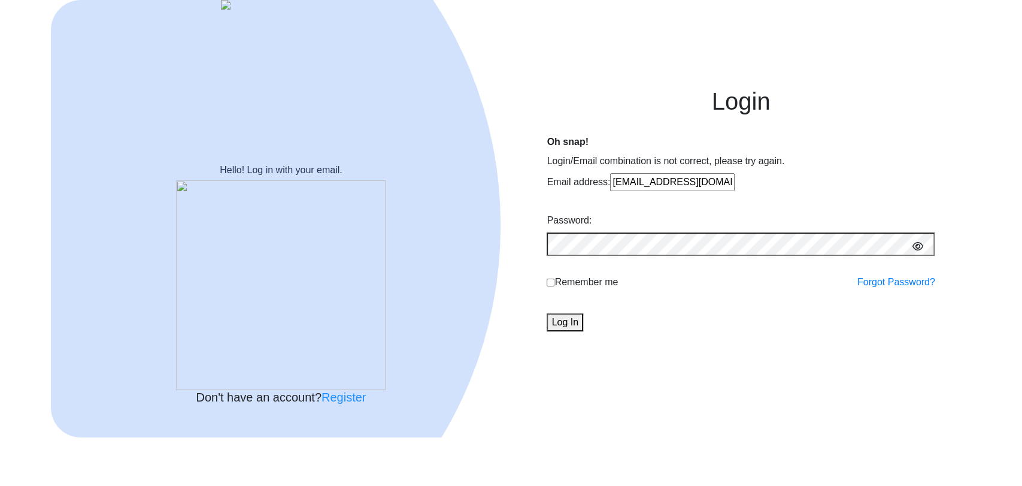
click at [412, 191] on input "shani5@edulab.in" at bounding box center [672, 182] width 125 height 18
paste input "akashmourya1"
click at [412, 191] on input "akashmourya1@edulab.in" at bounding box center [672, 182] width 125 height 18
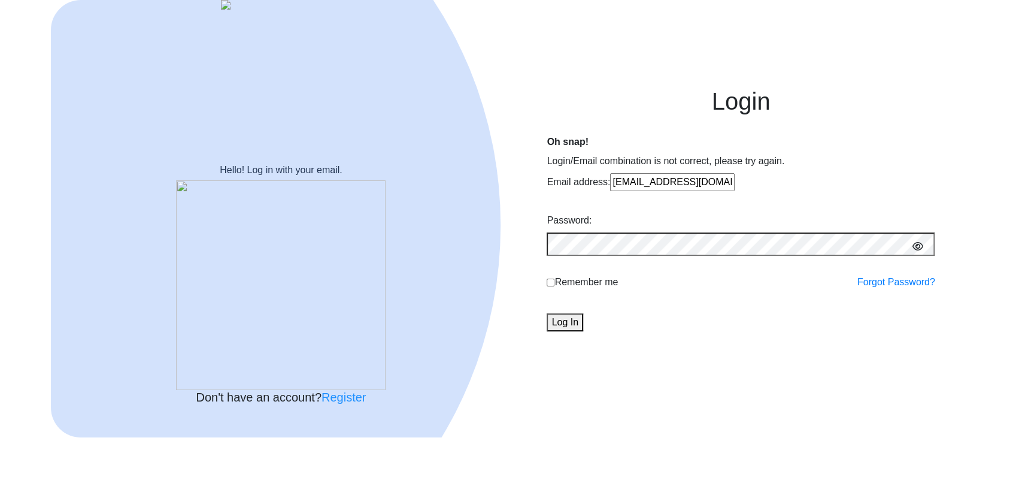
click at [412, 191] on input "akashmourya1@edulab.in" at bounding box center [672, 182] width 125 height 18
paste input "testing123@gmail.com"
type input "testing123@gmail.com"
click at [412, 331] on button "Log In" at bounding box center [565, 322] width 36 height 18
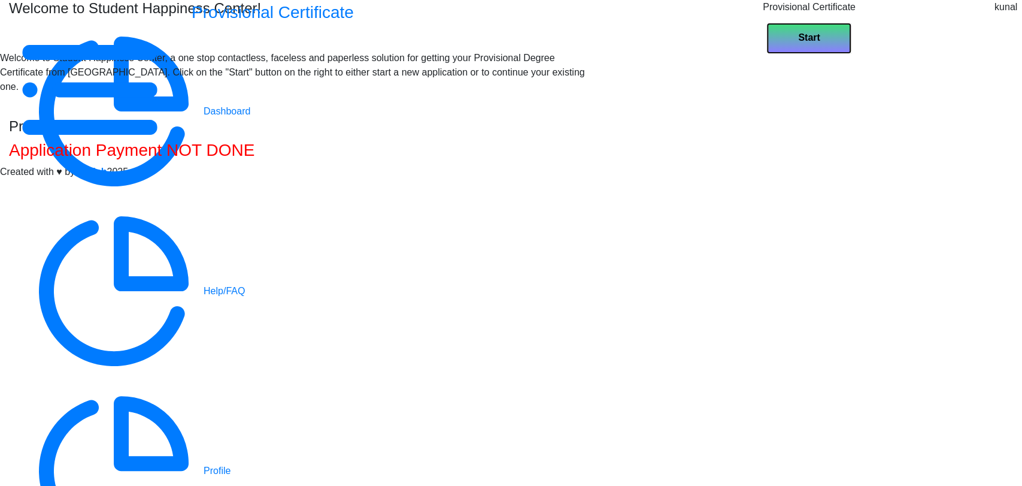
click at [412, 43] on b "Start" at bounding box center [809, 37] width 22 height 10
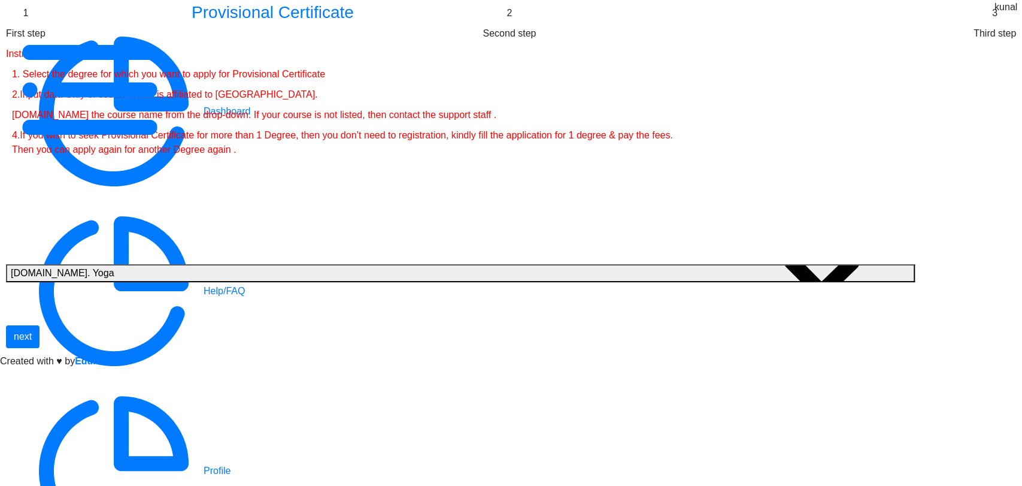
select select
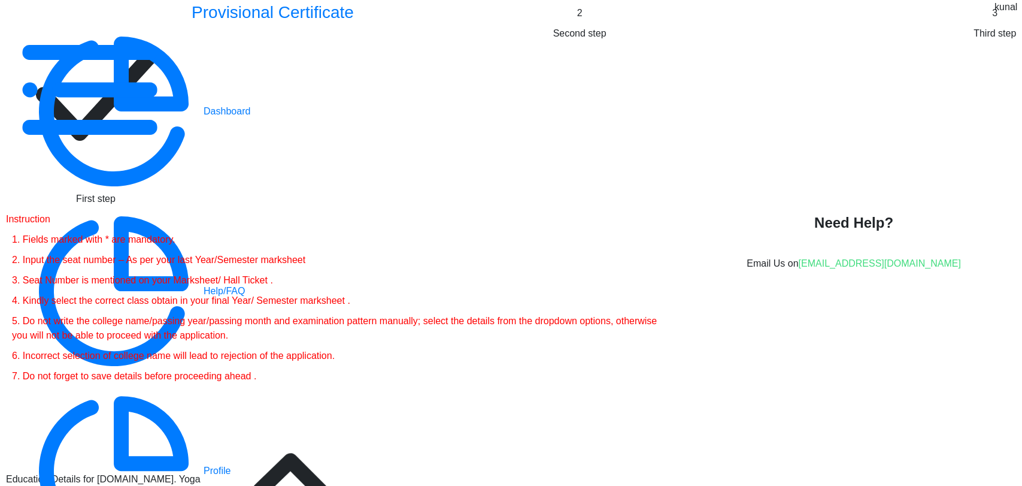
click at [186, 87] on div "First step" at bounding box center [96, 106] width 180 height 200
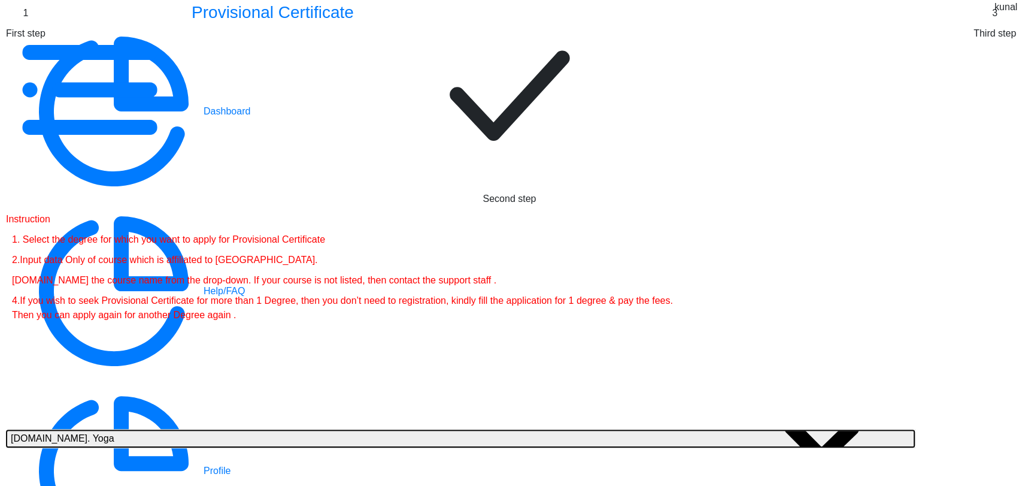
click at [283, 429] on button "B.Sc. Yoga" at bounding box center [460, 438] width 909 height 18
click at [412, 274] on form "Instruction 1. Select the degree for which you want to apply for Provisional Ce…" at bounding box center [511, 362] width 1011 height 301
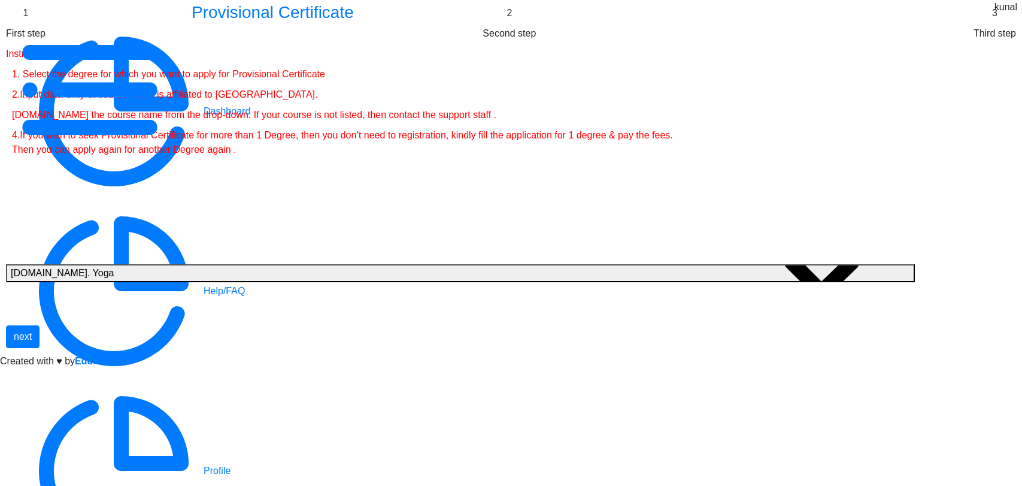
select select
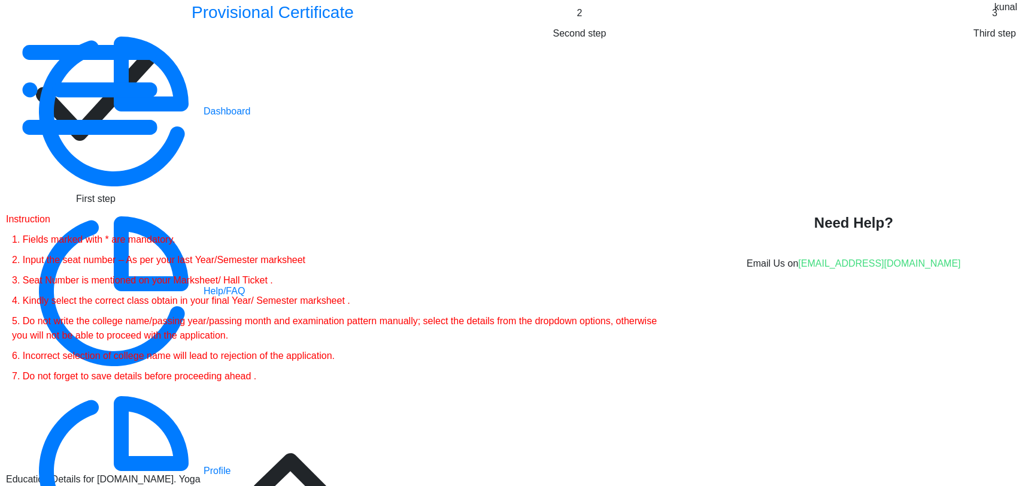
select select
